Goal: Transaction & Acquisition: Purchase product/service

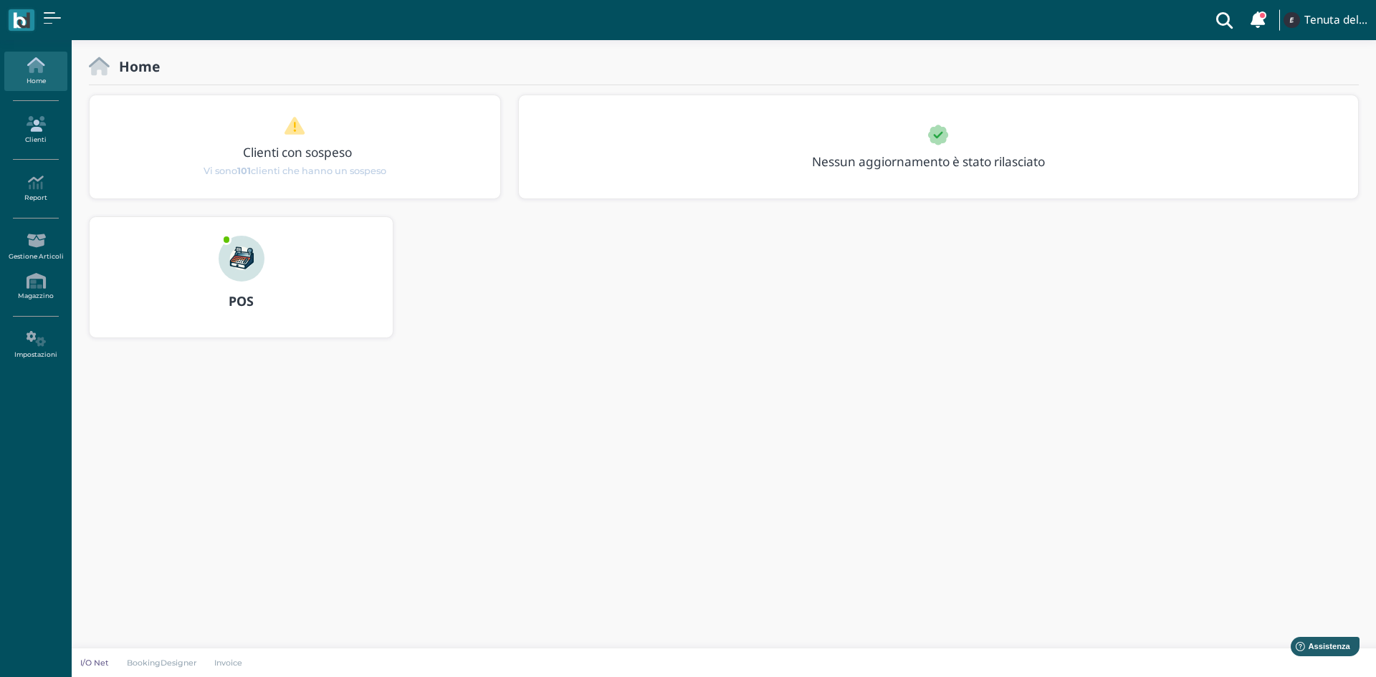
click at [42, 131] on icon at bounding box center [35, 124] width 62 height 16
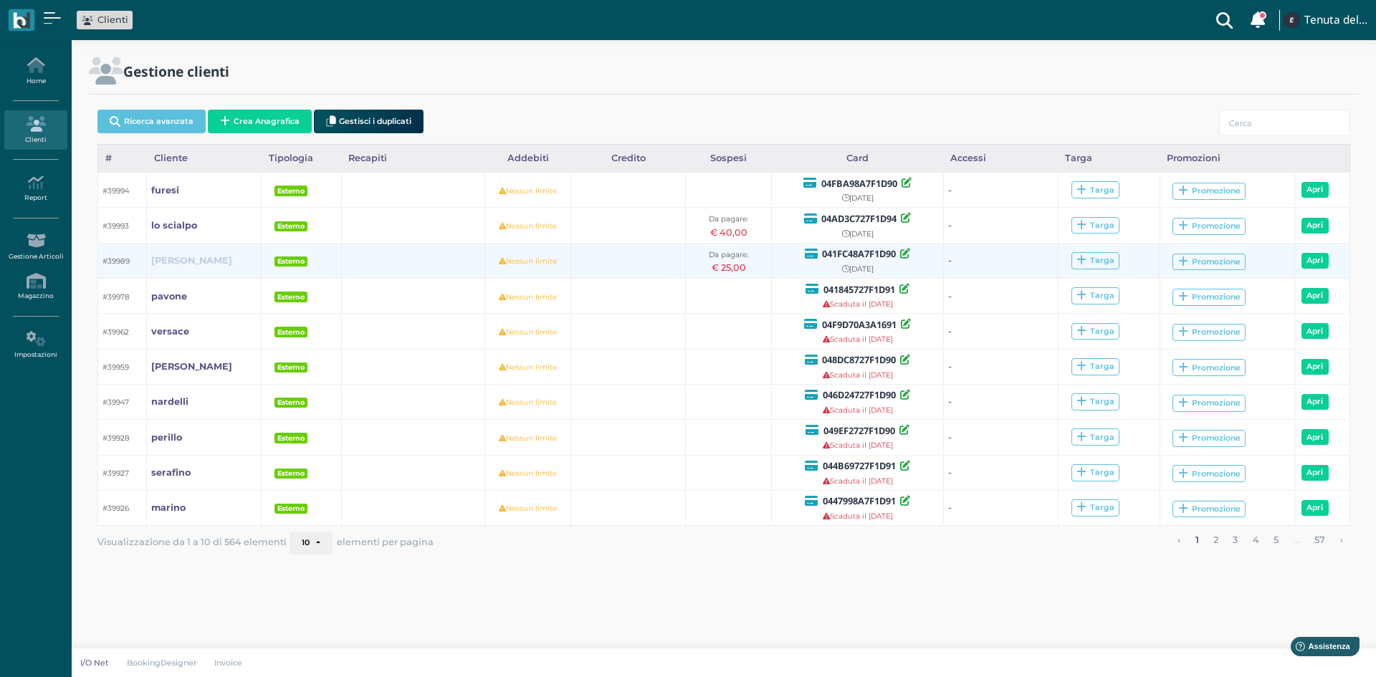
click at [165, 260] on b "martina" at bounding box center [191, 260] width 81 height 11
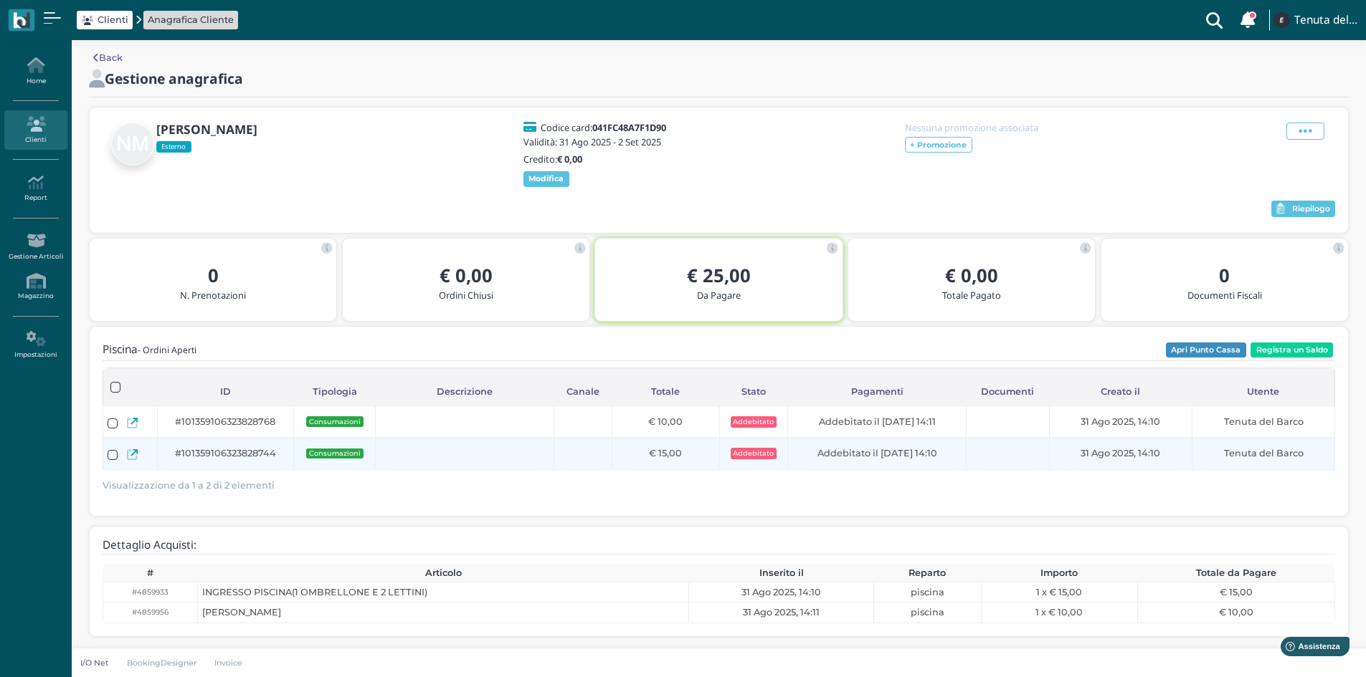
scroll to position [8, 0]
click at [132, 452] on icon at bounding box center [132, 453] width 11 height 11
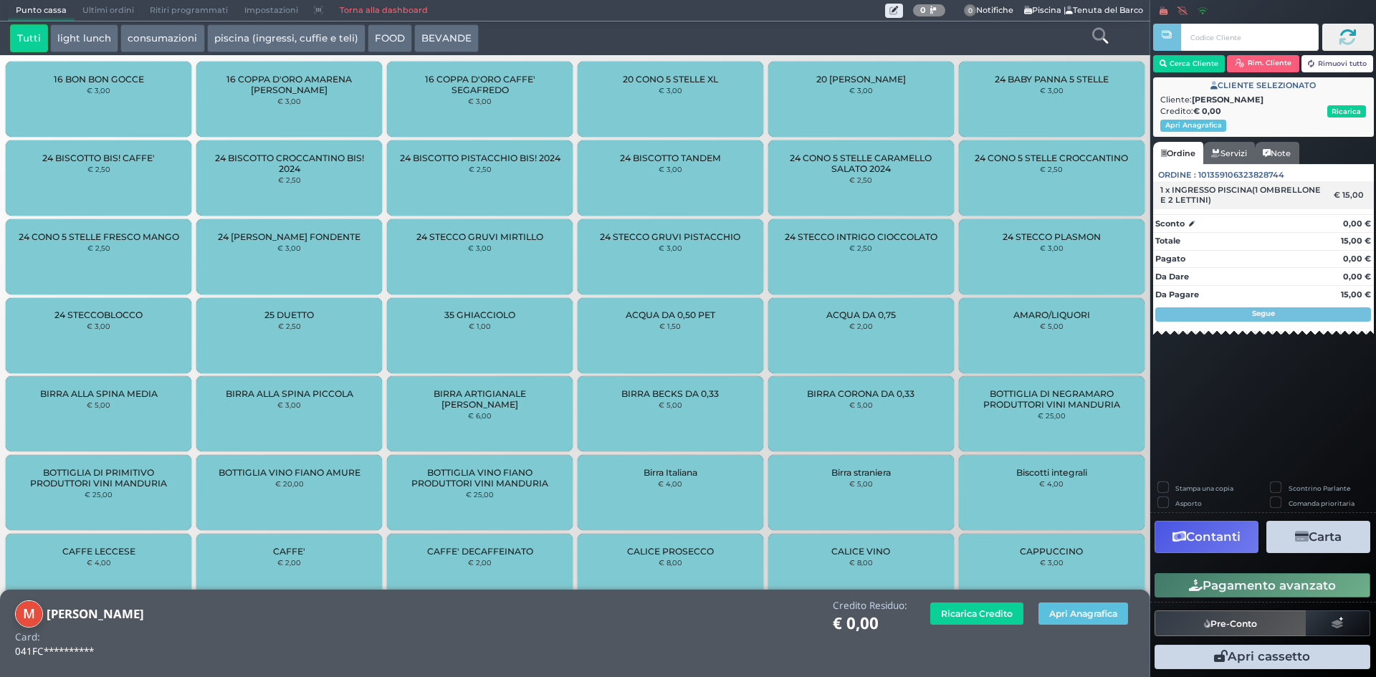
click at [1289, 191] on span "1 x INGRESSO PISCINA(1 OMBRELLONE E 2 LETTINI)" at bounding box center [1243, 195] width 164 height 20
click at [1323, 544] on button "Carta" at bounding box center [1319, 537] width 104 height 32
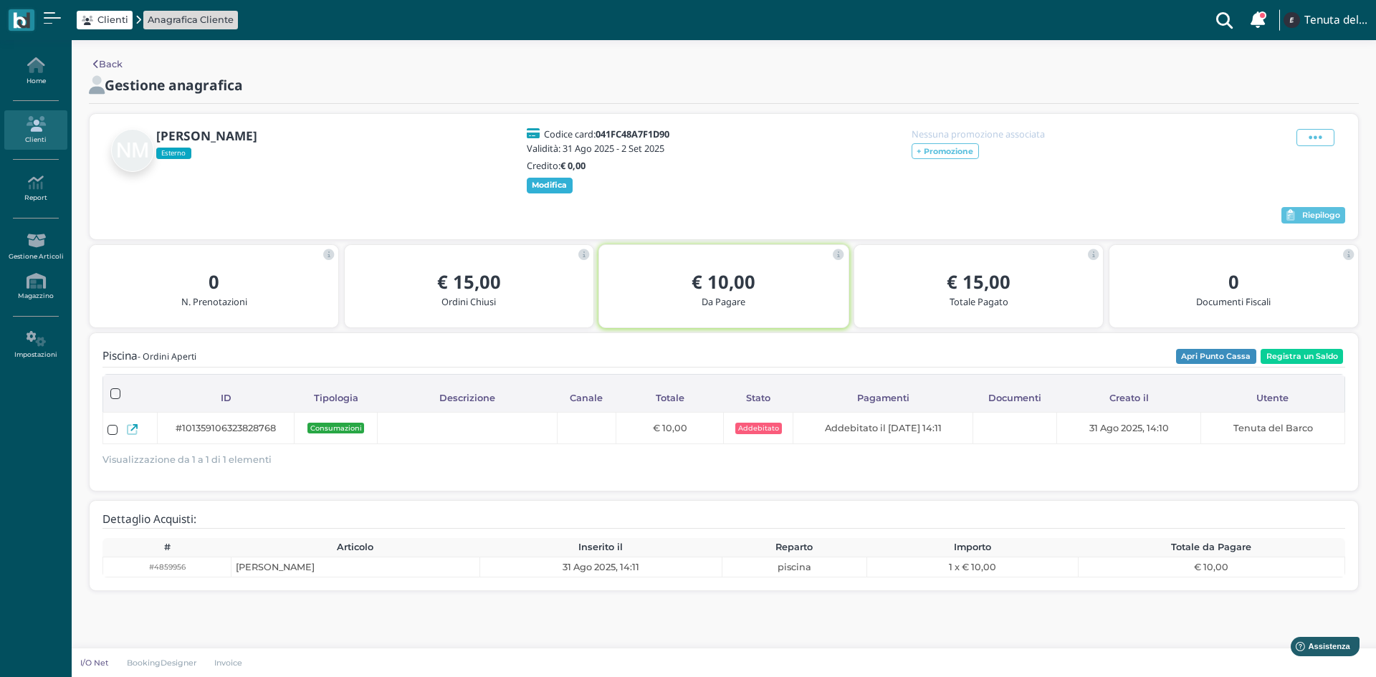
click at [561, 185] on b "Modifica" at bounding box center [549, 185] width 35 height 10
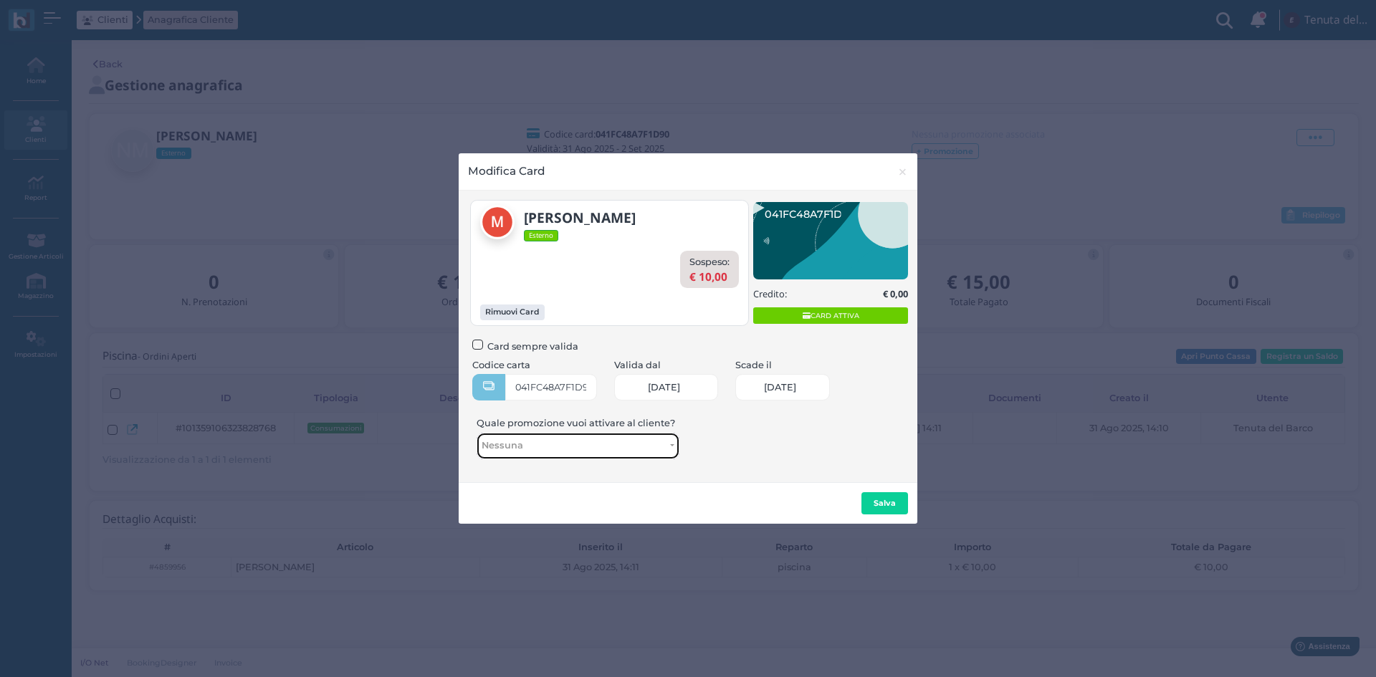
click at [535, 441] on span "Nessuna" at bounding box center [576, 445] width 188 height 11
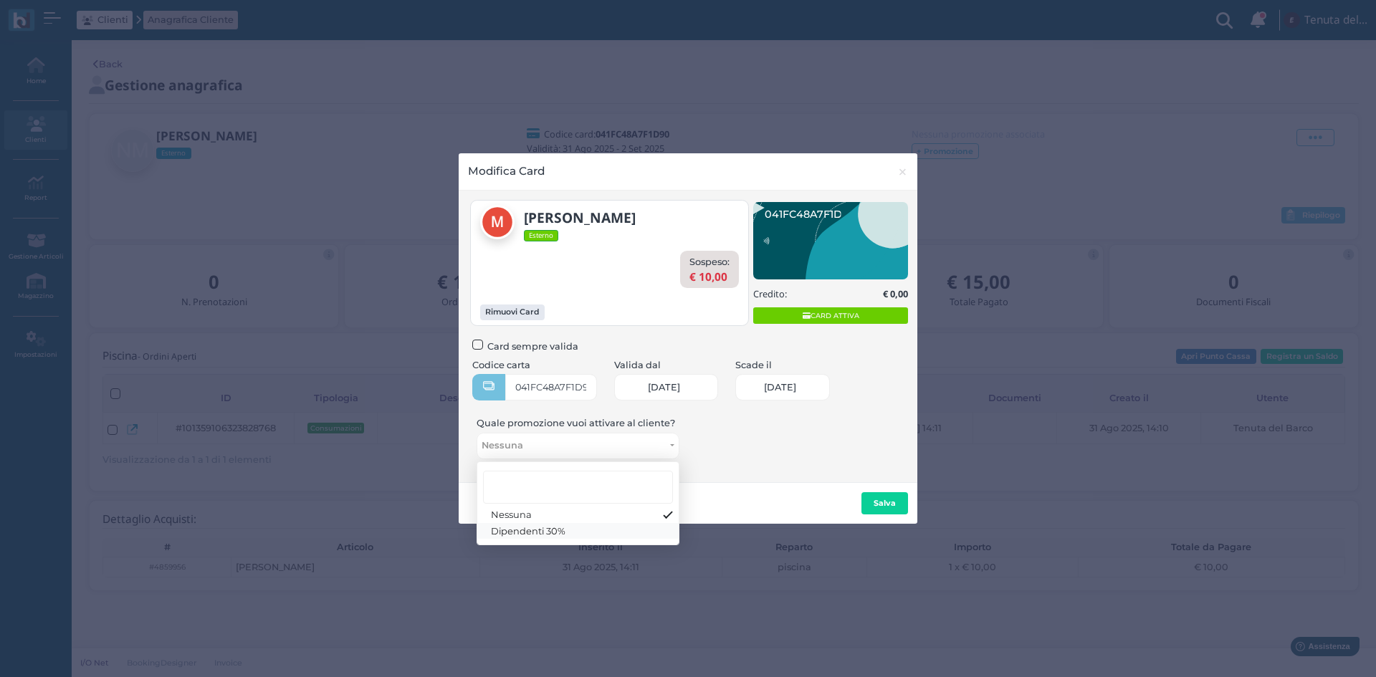
click at [534, 533] on span "Dipendenti 30%" at bounding box center [528, 530] width 75 height 11
click at [663, 514] on link "Nessuna" at bounding box center [577, 515] width 201 height 16
select select "31"
click at [867, 498] on button "Salva" at bounding box center [885, 503] width 47 height 23
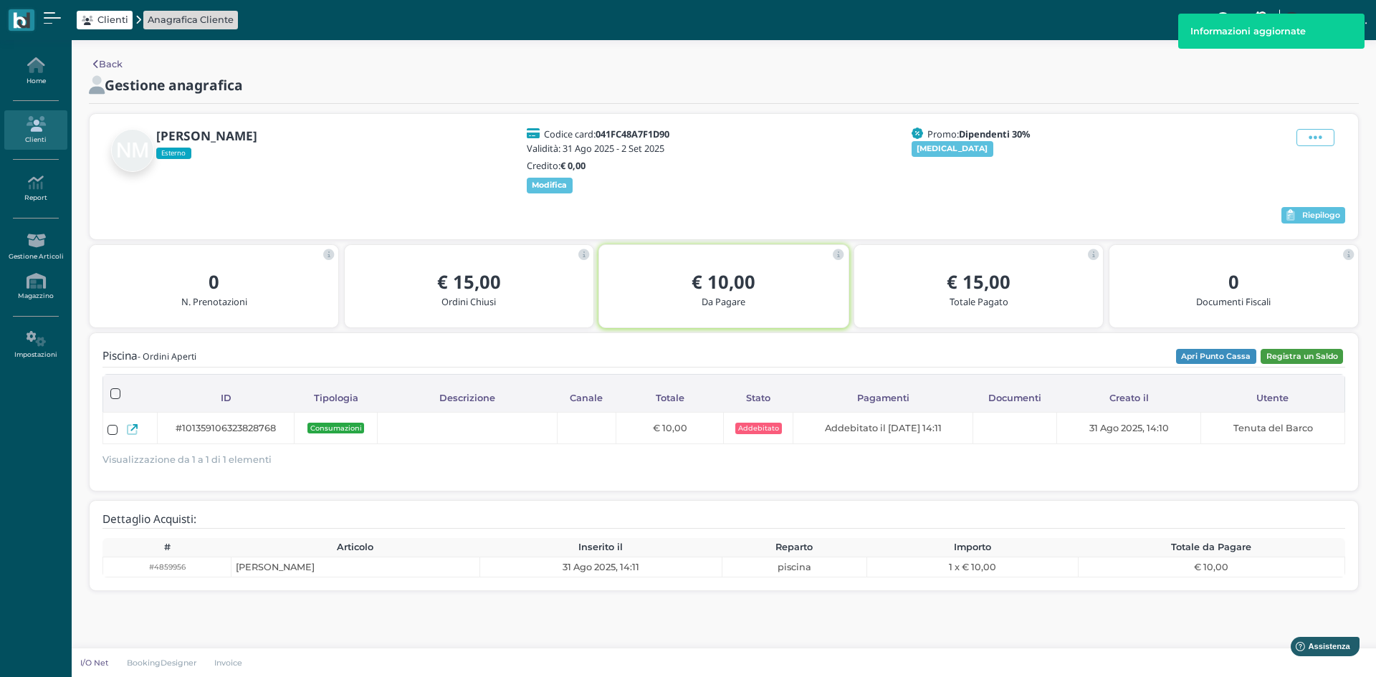
click at [1283, 357] on button "Registra un Saldo" at bounding box center [1302, 357] width 82 height 16
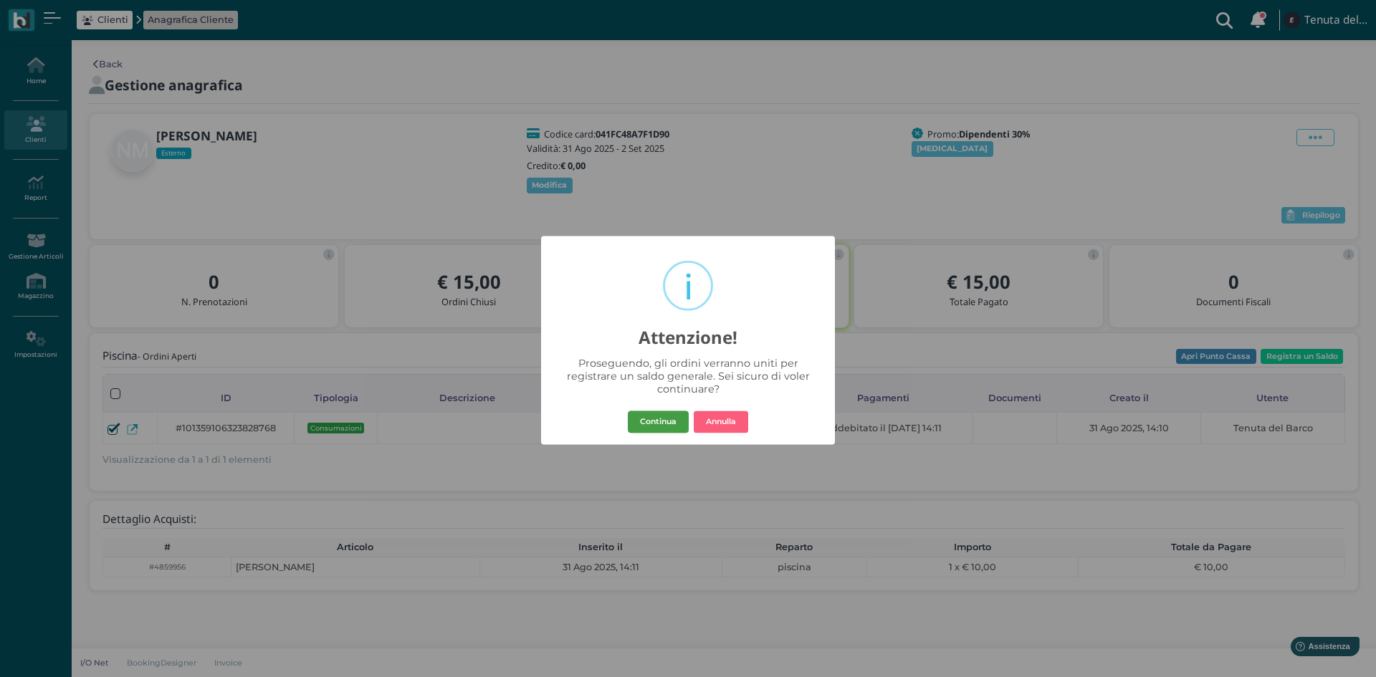
click at [672, 422] on button "Continua" at bounding box center [658, 422] width 61 height 23
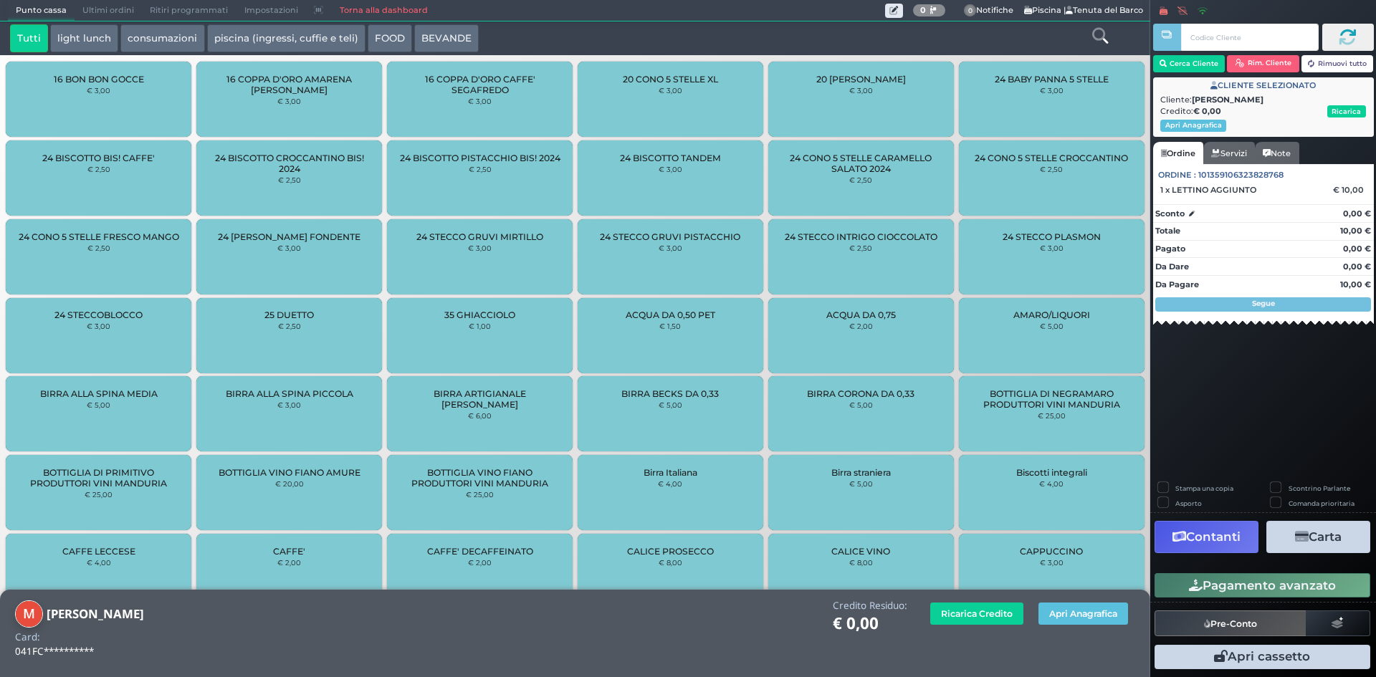
click at [254, 45] on button "piscina (ingressi, cuffie e teli)" at bounding box center [286, 38] width 158 height 29
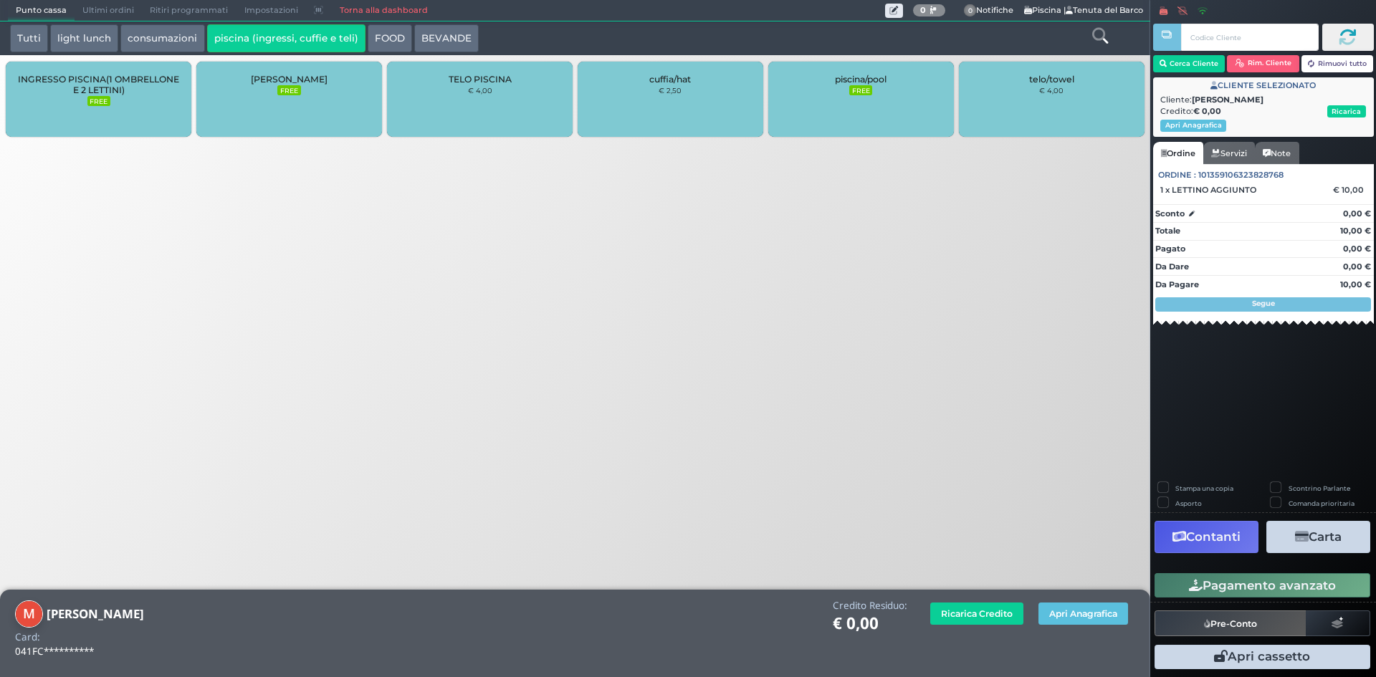
click at [103, 101] on small "FREE" at bounding box center [98, 101] width 23 height 10
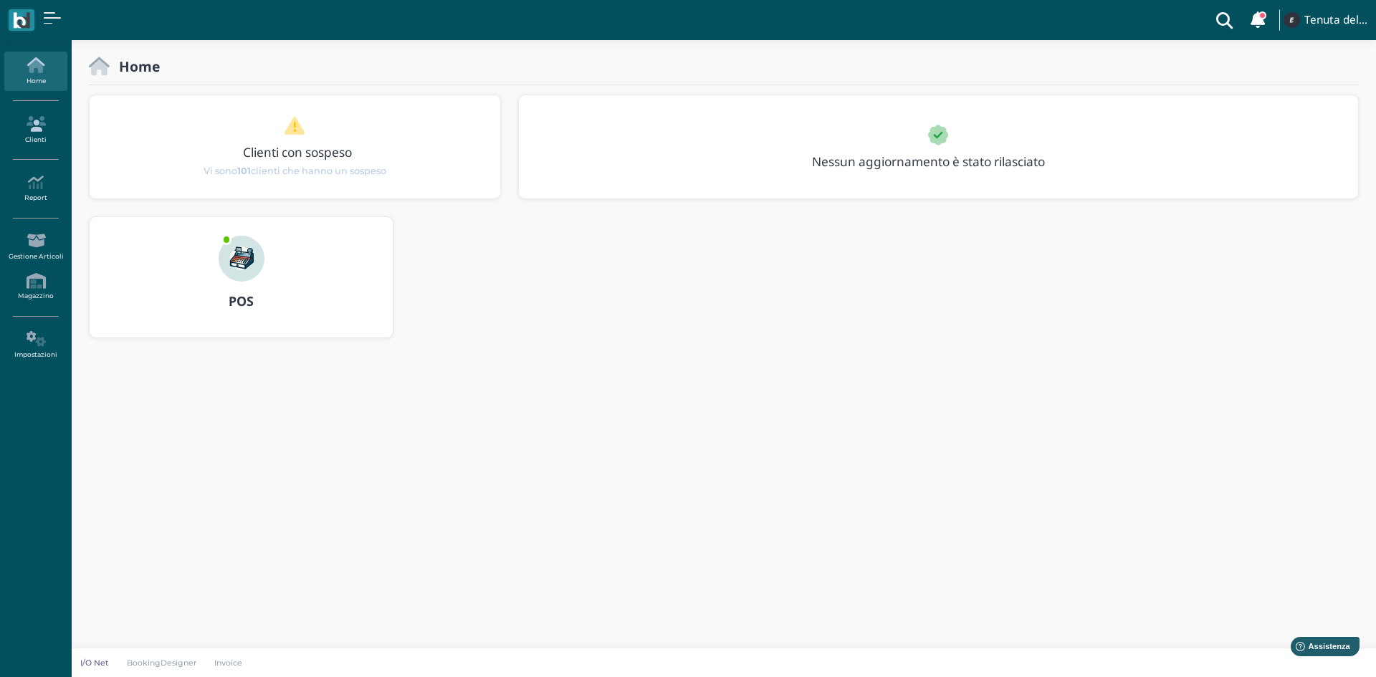
click at [32, 131] on icon at bounding box center [35, 124] width 62 height 16
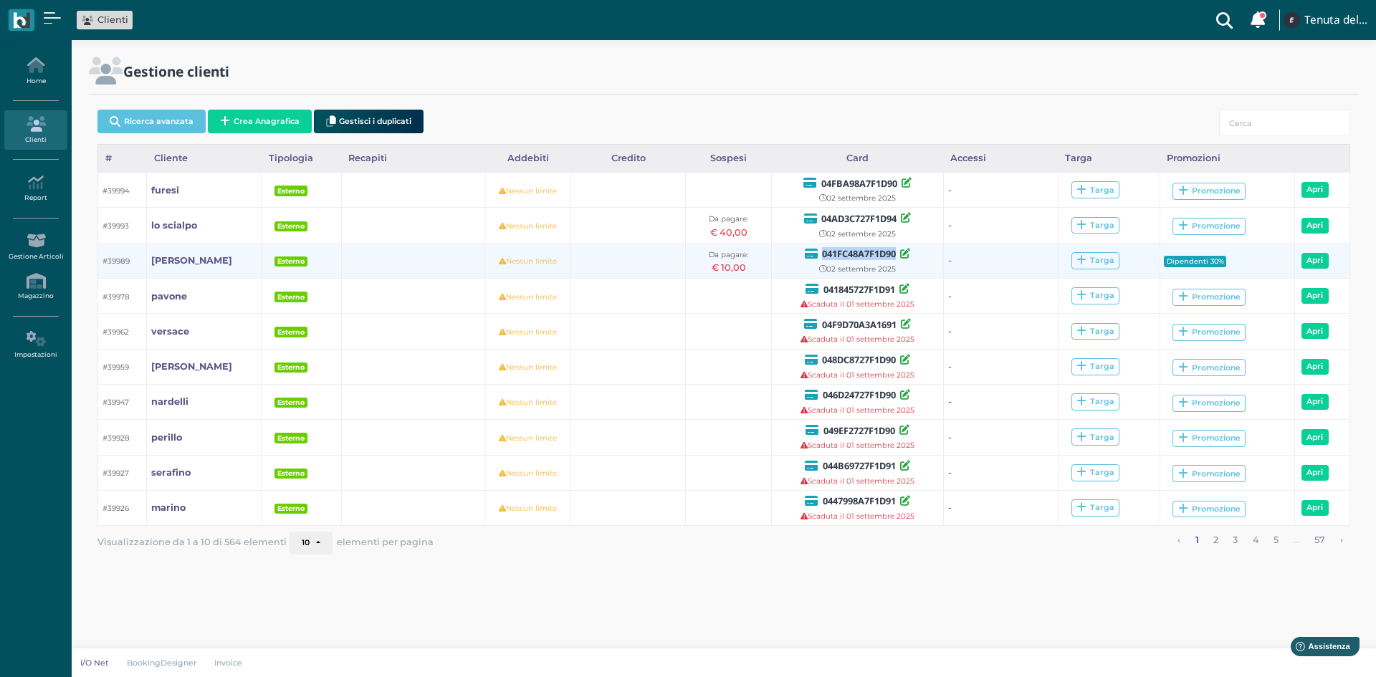
drag, startPoint x: 898, startPoint y: 254, endPoint x: 822, endPoint y: 254, distance: 76.0
click at [822, 254] on div "041FC48A7F1D90" at bounding box center [857, 254] width 163 height 15
copy b "041FC48A7F1D90"
click at [908, 252] on icon at bounding box center [905, 254] width 10 height 10
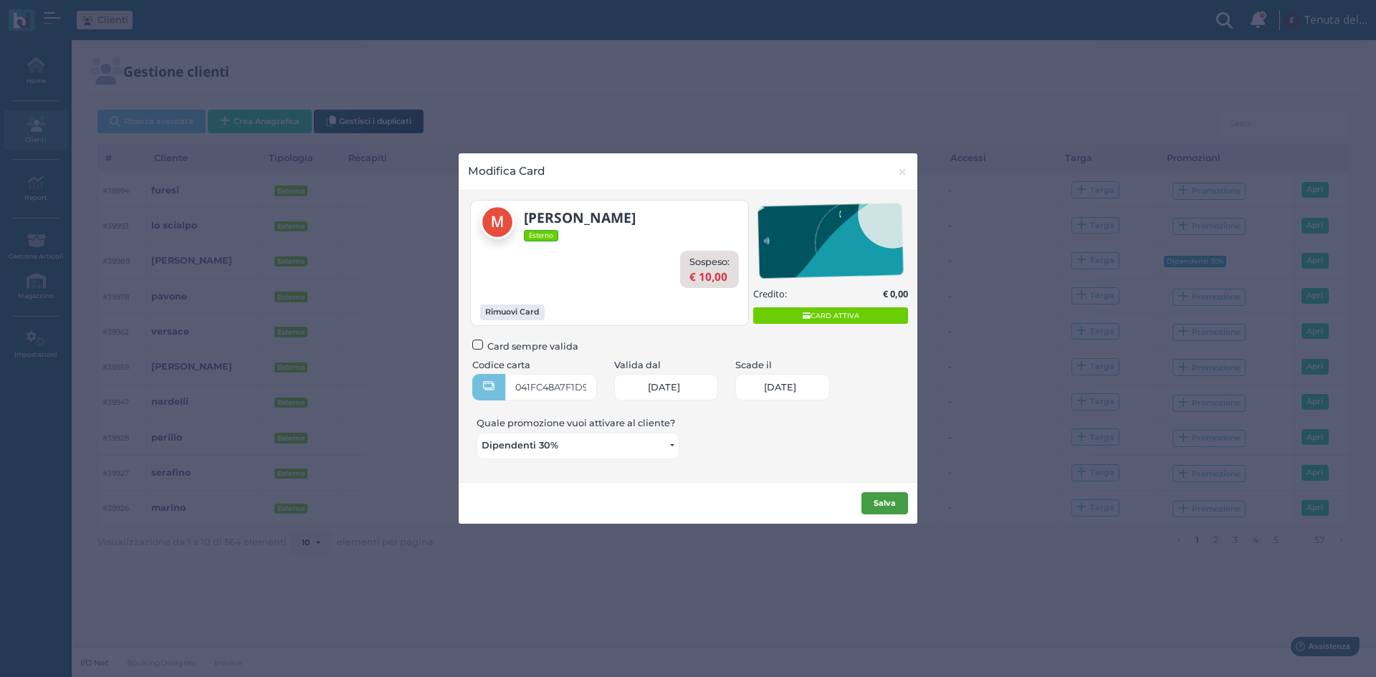
click at [875, 505] on b "Salva" at bounding box center [885, 503] width 22 height 10
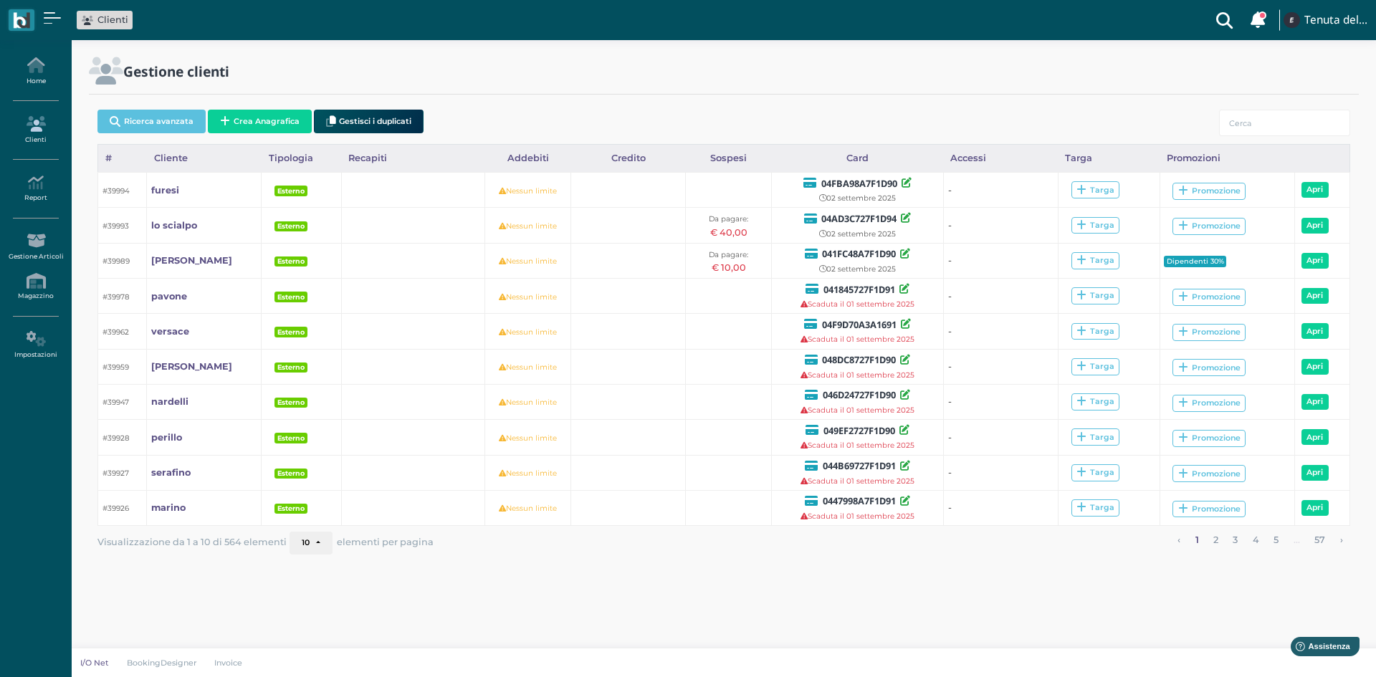
click at [39, 128] on icon at bounding box center [35, 124] width 62 height 16
click at [45, 67] on icon at bounding box center [35, 65] width 62 height 16
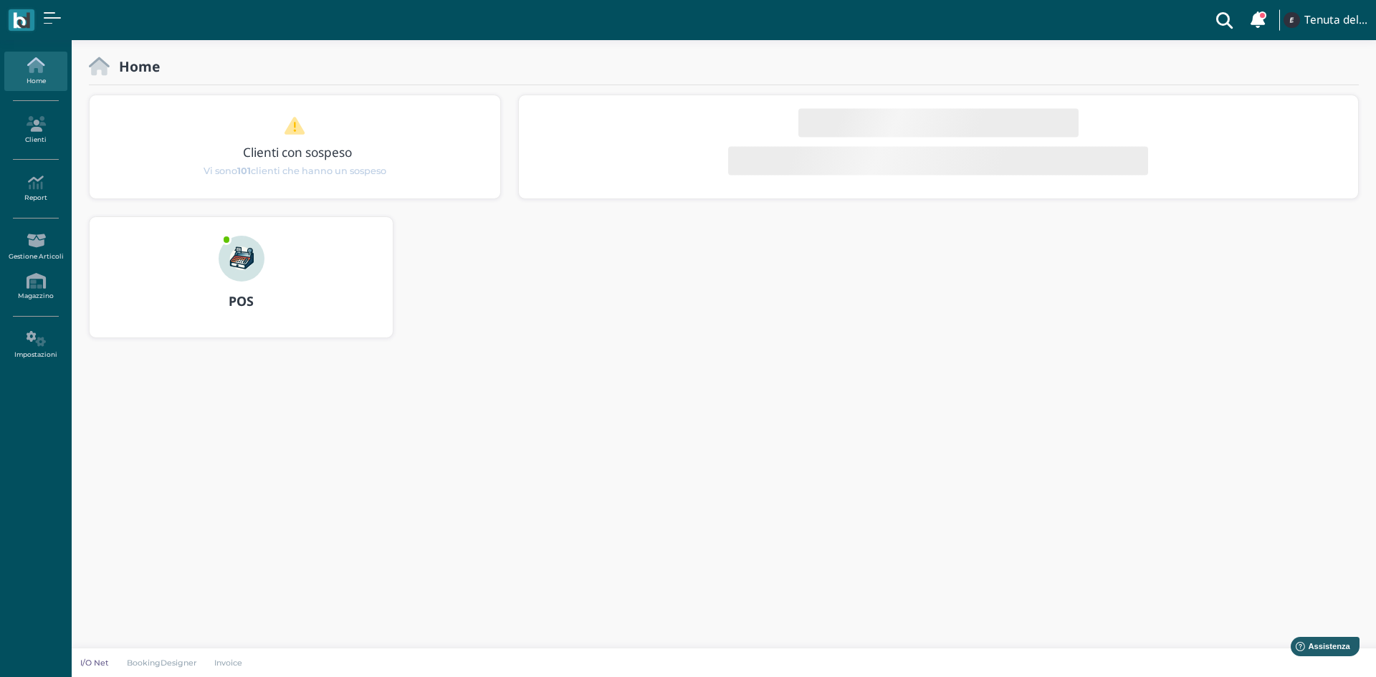
click at [224, 270] on img at bounding box center [242, 259] width 46 height 46
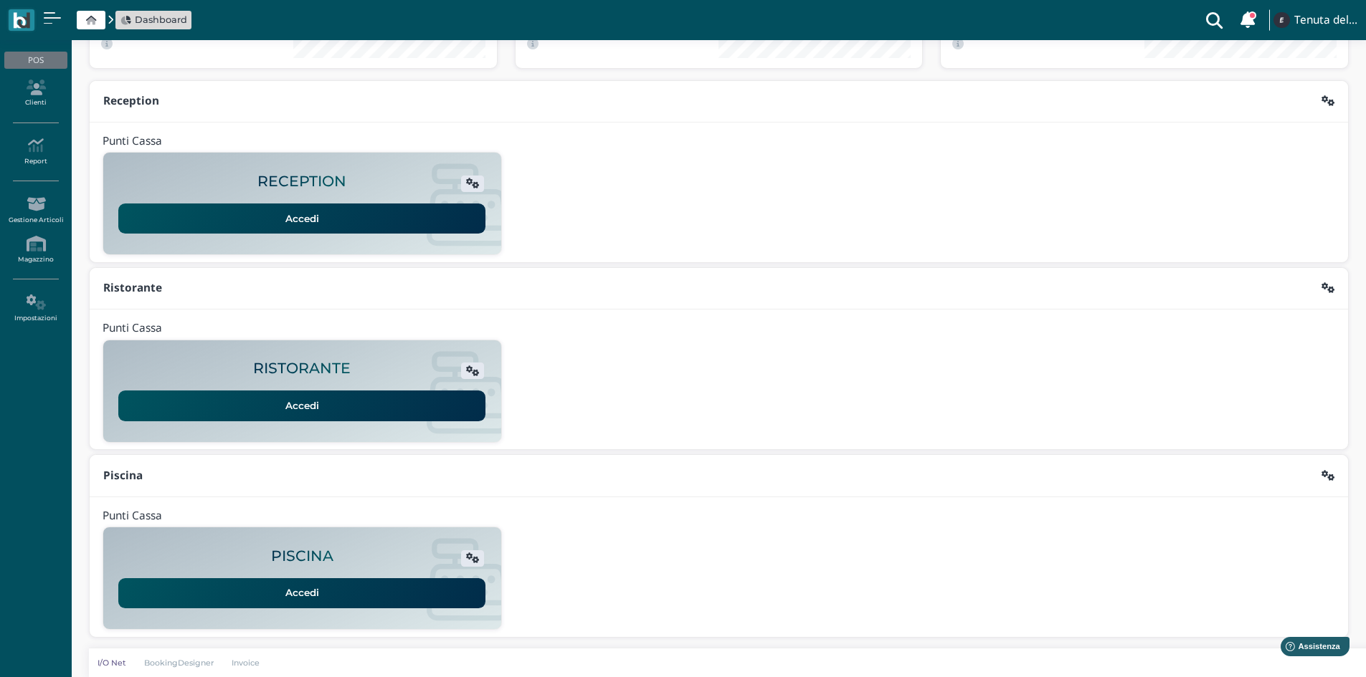
click at [282, 602] on link "Accedi" at bounding box center [301, 594] width 367 height 30
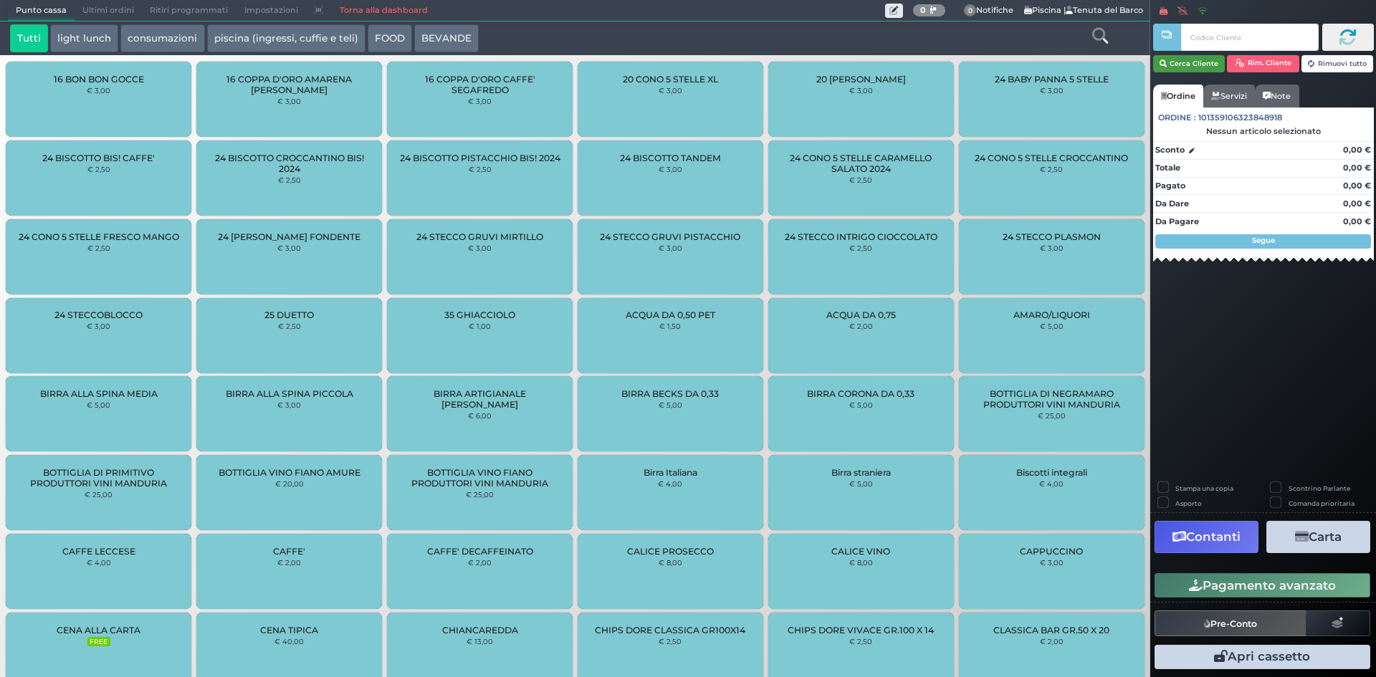
click at [1198, 62] on button "Cerca Cliente" at bounding box center [1189, 63] width 72 height 17
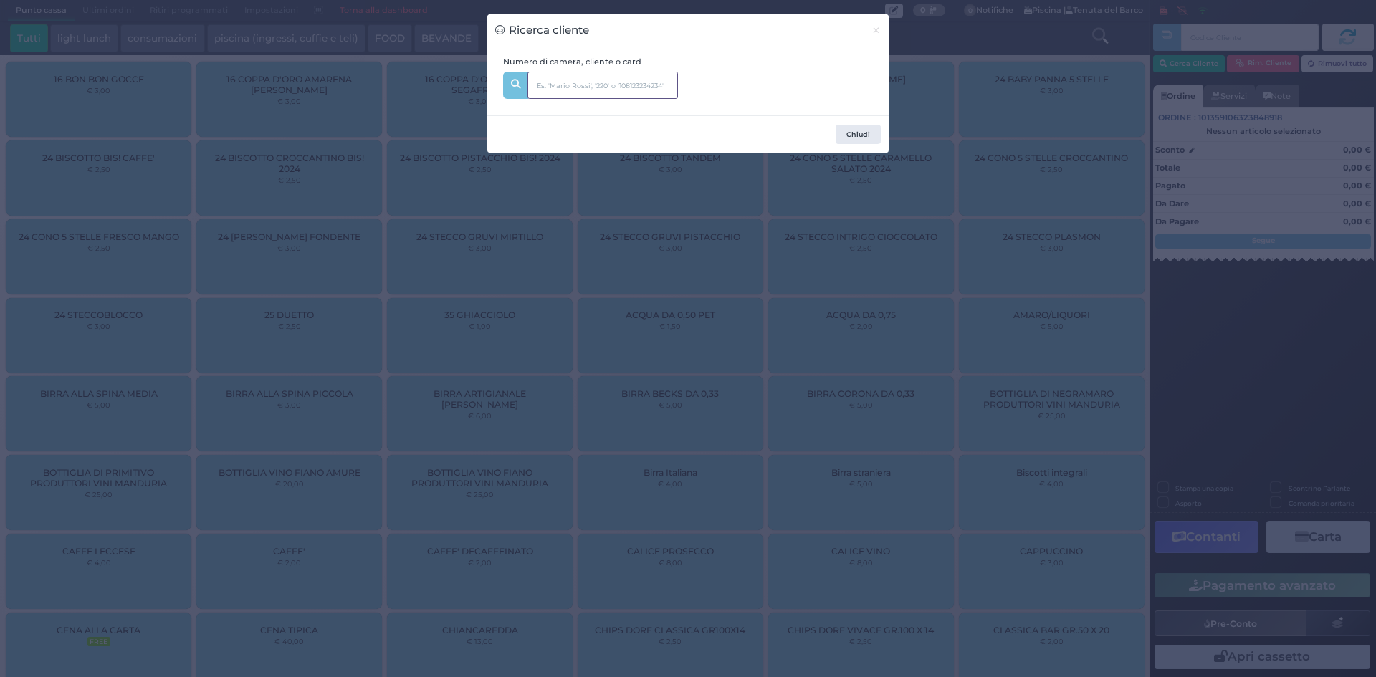
click at [592, 88] on input "text" at bounding box center [603, 85] width 151 height 27
paste input "041FC48A7F1D90"
type input "041FC48A7F1D90"
click at [575, 120] on b "martina" at bounding box center [578, 117] width 80 height 11
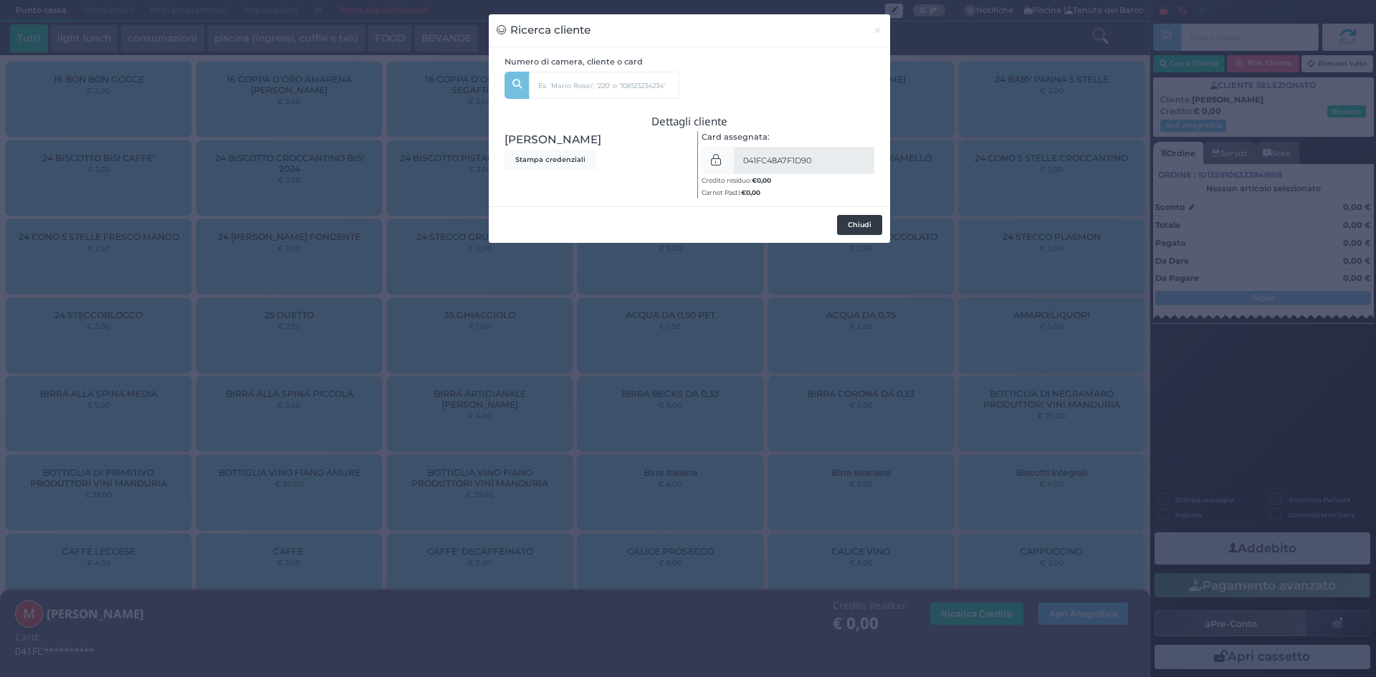
click at [855, 227] on button "Chiudi" at bounding box center [859, 225] width 45 height 20
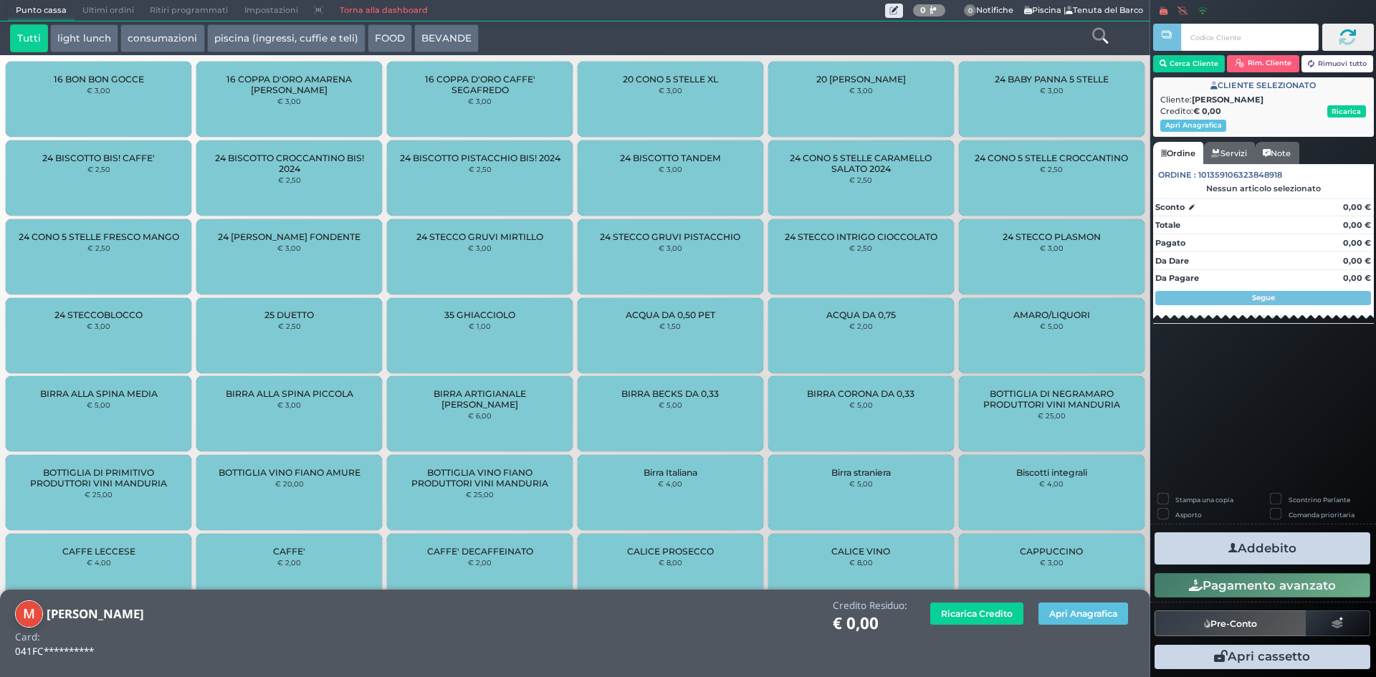
click at [246, 39] on button "piscina (ingressi, cuffie e teli)" at bounding box center [286, 38] width 158 height 29
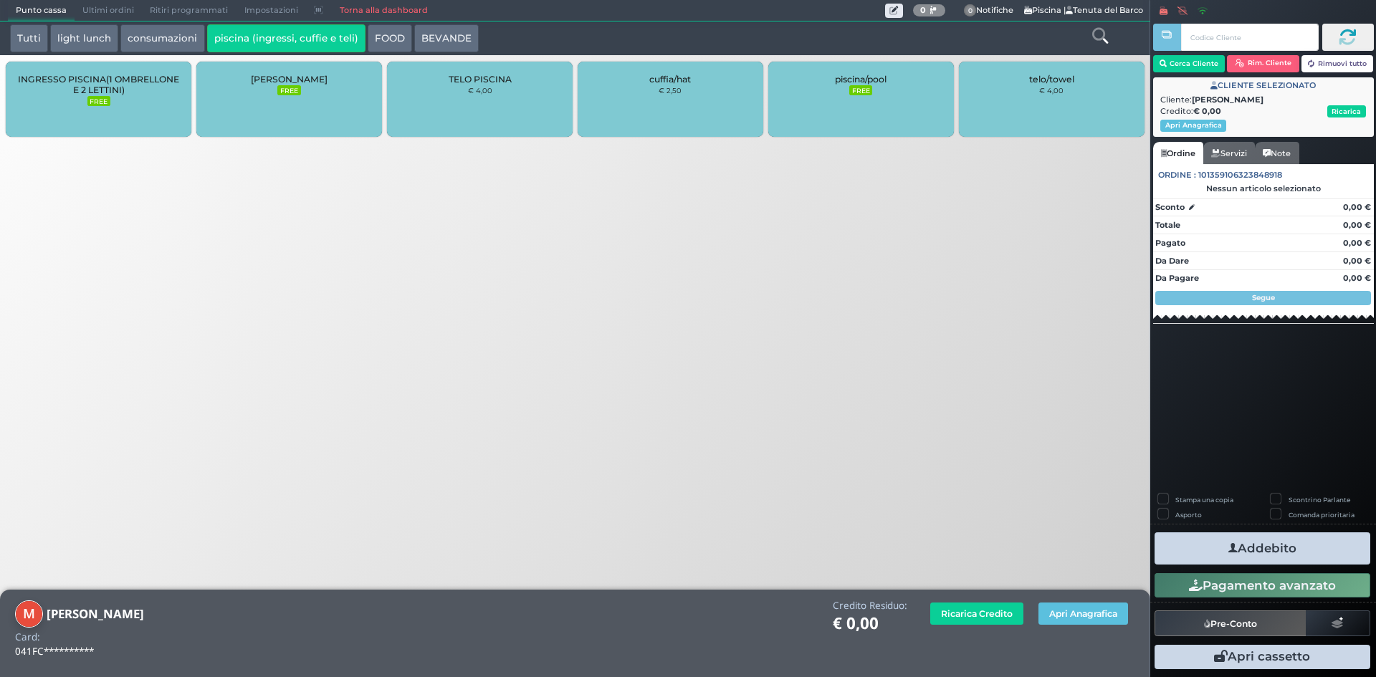
click at [95, 112] on div "INGRESSO PISCINA(1 OMBRELLONE E 2 LETTINI) FREE" at bounding box center [99, 99] width 186 height 75
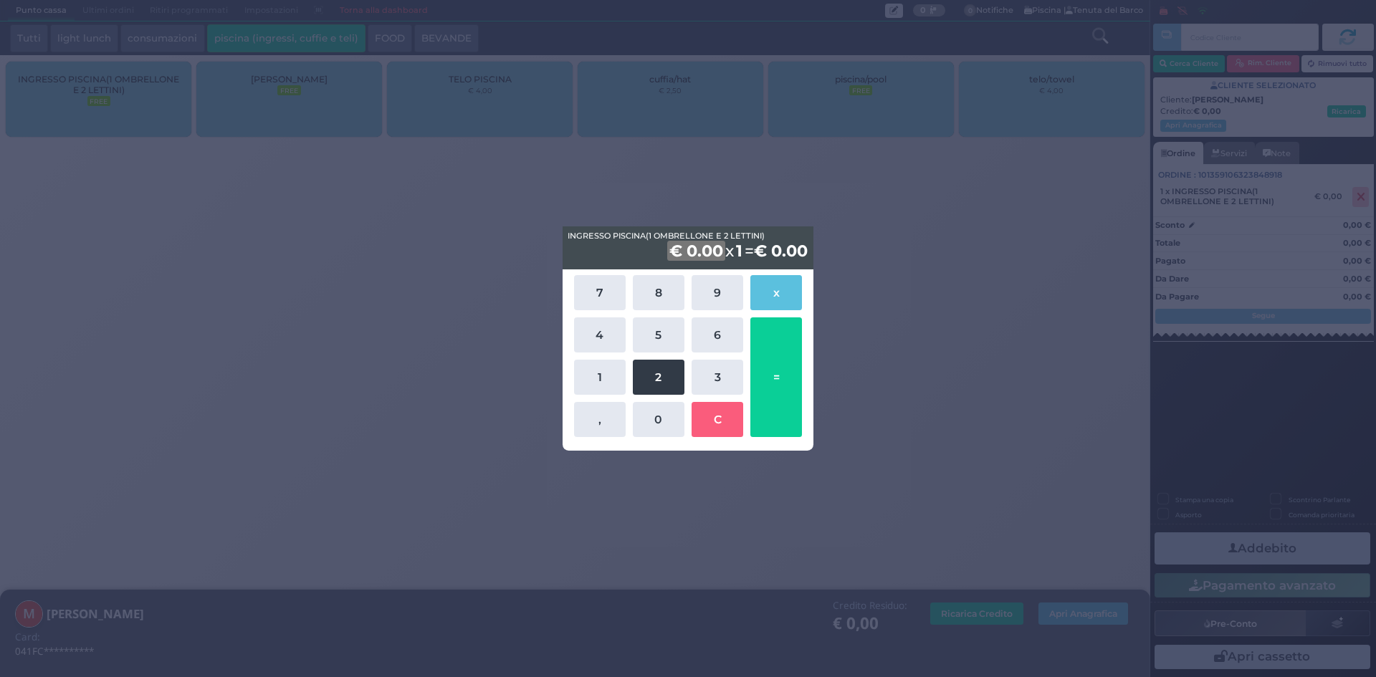
click at [670, 379] on button "2" at bounding box center [659, 377] width 52 height 35
click at [665, 411] on button "0" at bounding box center [659, 419] width 52 height 35
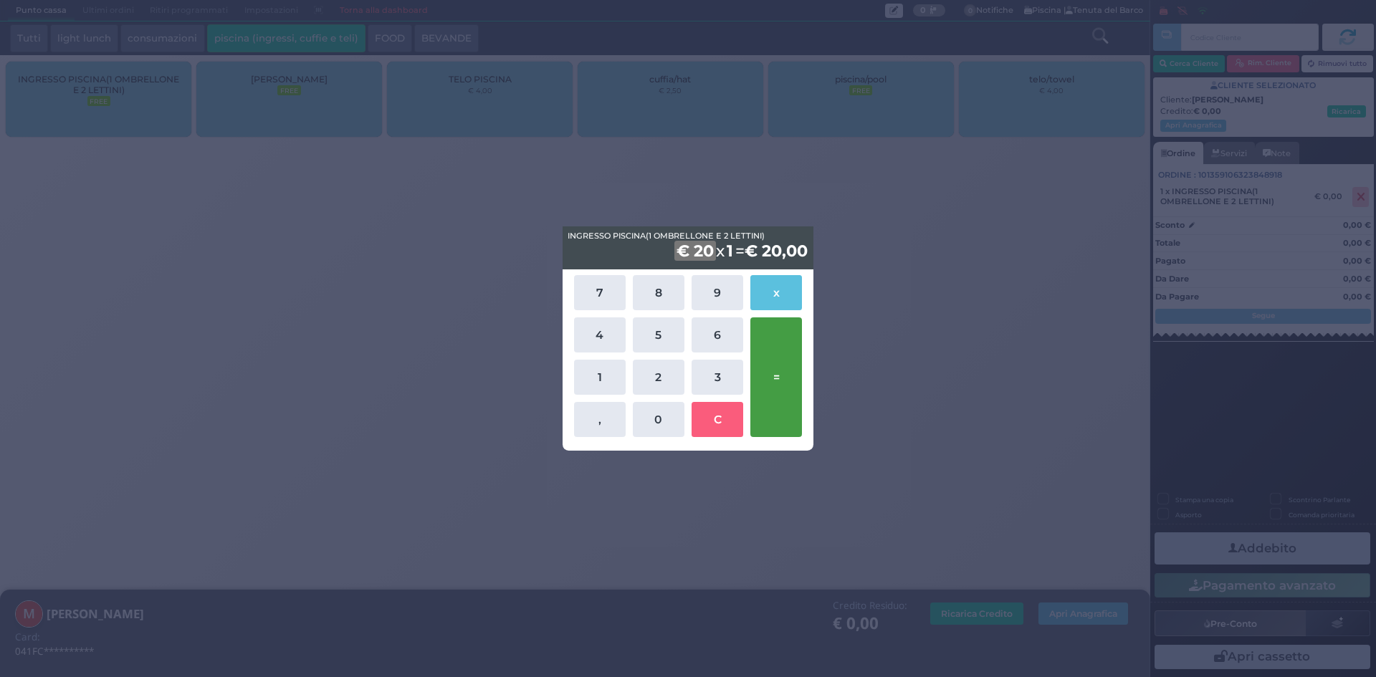
click at [785, 367] on button "=" at bounding box center [777, 378] width 52 height 120
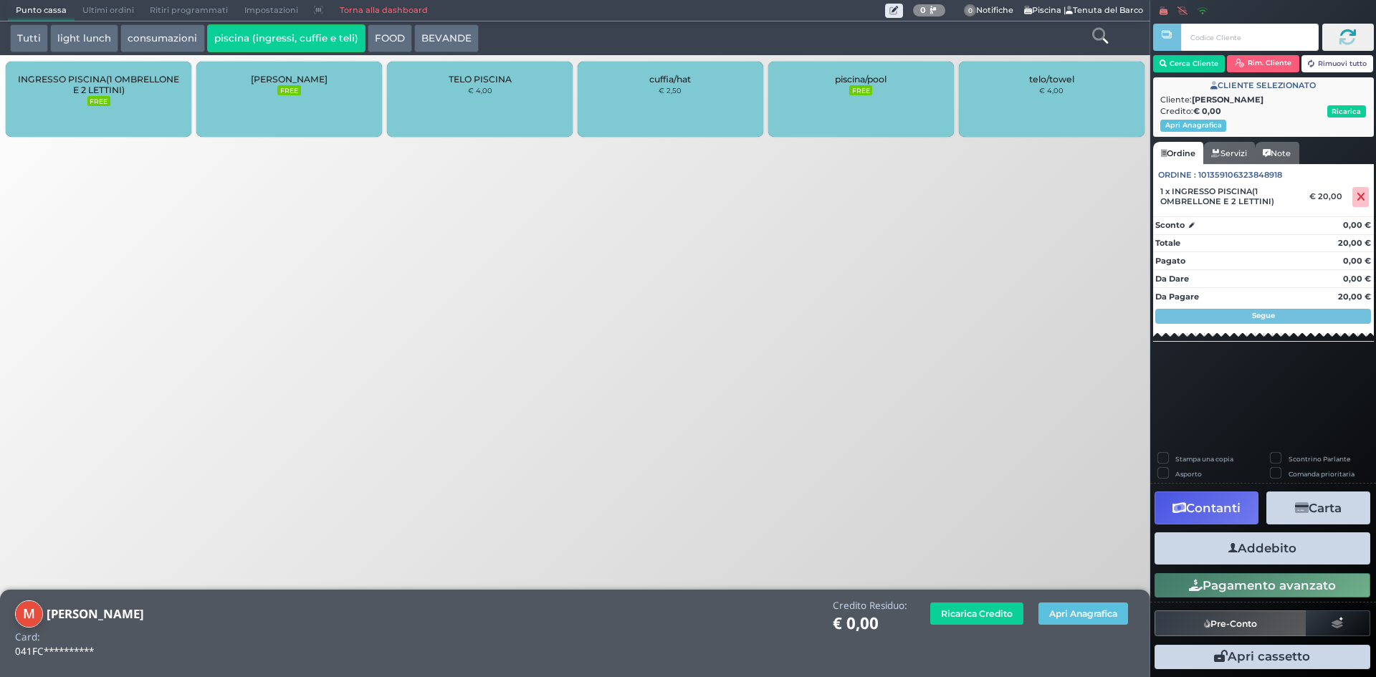
click at [1273, 549] on button "Addebito" at bounding box center [1263, 549] width 216 height 32
